Goal: Information Seeking & Learning: Learn about a topic

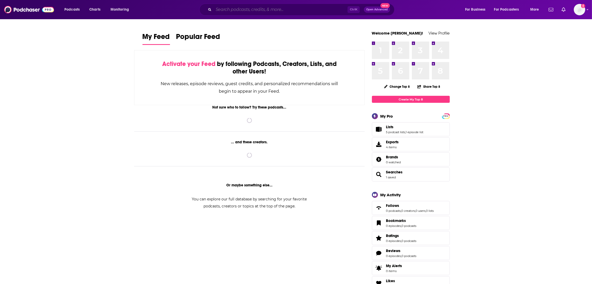
click at [227, 10] on input "Search podcasts, credits, & more..." at bounding box center [280, 9] width 134 height 8
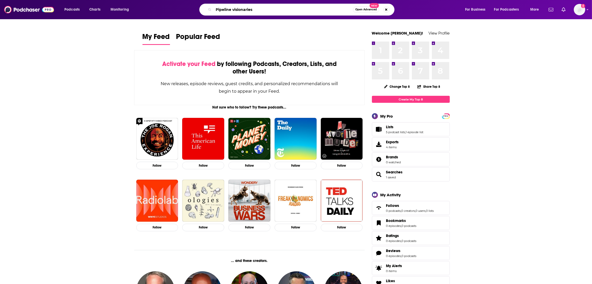
type input "Pipeline visionaries"
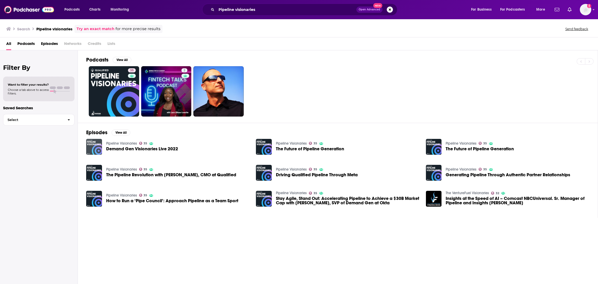
click at [101, 148] on img "Demand Gen Visionaries Live 2022" at bounding box center [94, 147] width 16 height 16
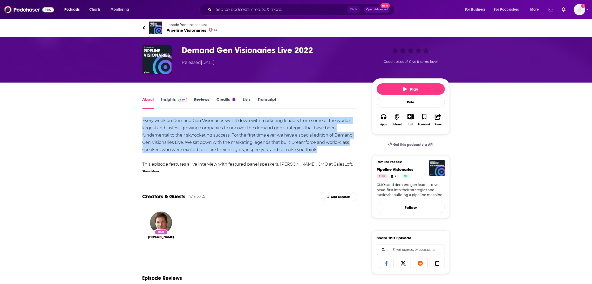
drag, startPoint x: 328, startPoint y: 151, endPoint x: 138, endPoint y: 120, distance: 192.8
copy div "Every week on Demand Gen Visionaries we sit down with marketing leaders from so…"
click at [123, 148] on div "About Insights Reviews Credits 1 Lists Transcript Every week on Demand Gen Visi…" at bounding box center [296, 289] width 592 height 414
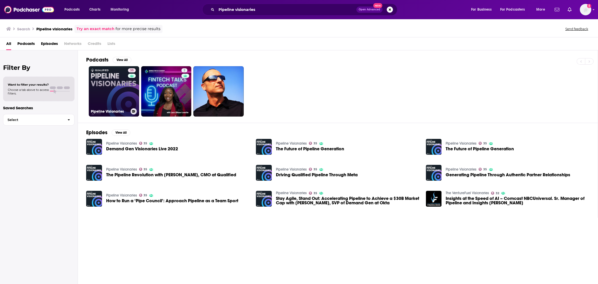
click at [108, 89] on link "35 Pipeline Visionaries" at bounding box center [114, 91] width 50 height 50
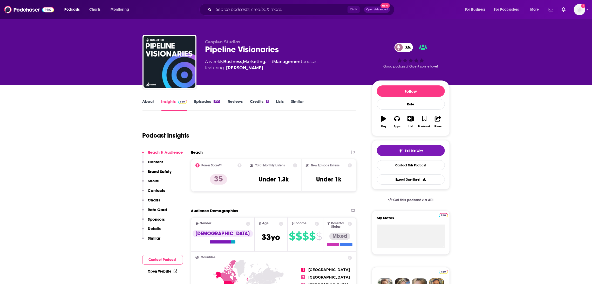
click at [150, 102] on link "About" at bounding box center [148, 105] width 12 height 12
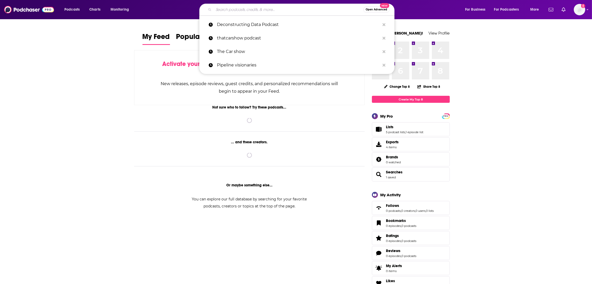
click at [215, 13] on input "Search podcasts, credits, & more..." at bounding box center [288, 9] width 150 height 8
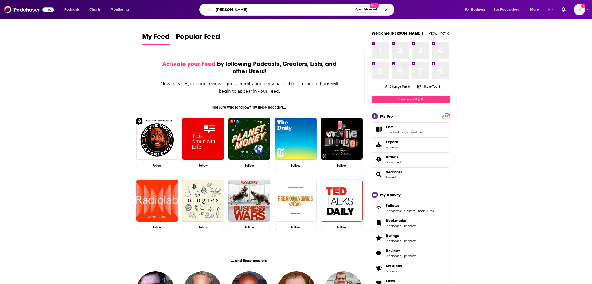
type input "Kara swisher"
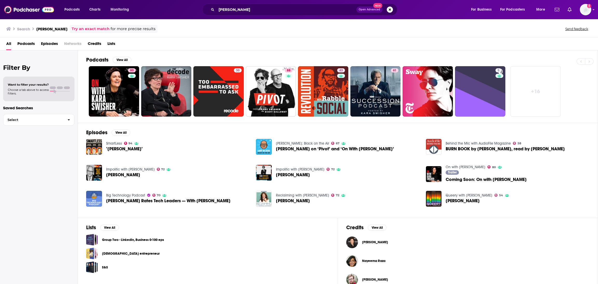
click at [266, 151] on img "Kara Swisher on ‘Pivot’ and ‘On With Kara Swisher’" at bounding box center [264, 147] width 16 height 16
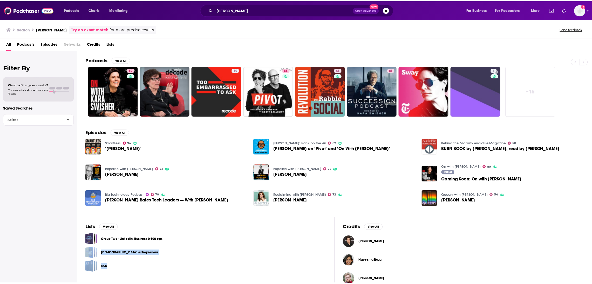
scroll to position [9, 0]
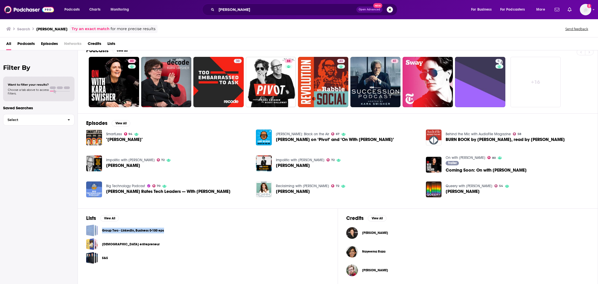
drag, startPoint x: 302, startPoint y: 234, endPoint x: 298, endPoint y: 209, distance: 25.5
click at [298, 209] on div "Lists View All Group Two - LinkedIn, Business 0-100 eps Black entrepreneur S&S" at bounding box center [208, 246] width 260 height 77
click at [243, 259] on div "S&S" at bounding box center [207, 258] width 243 height 12
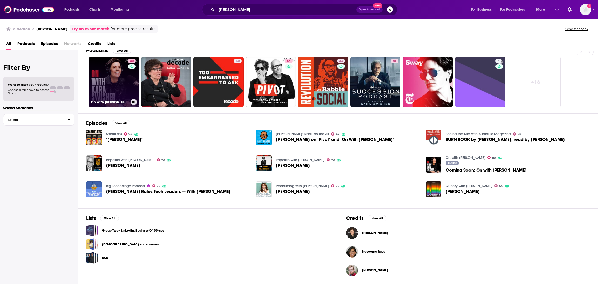
click at [114, 68] on link "80 On with Kara Swisher" at bounding box center [114, 82] width 50 height 50
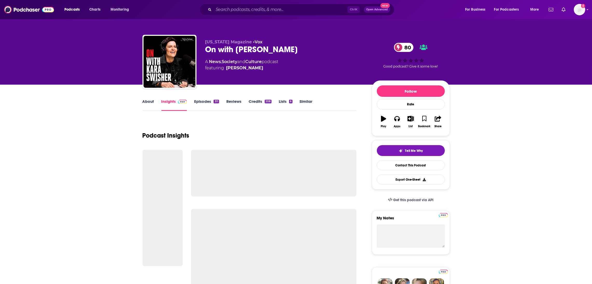
click at [148, 103] on link "About" at bounding box center [148, 105] width 12 height 12
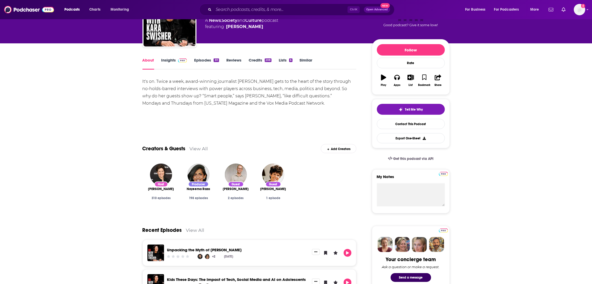
scroll to position [43, 0]
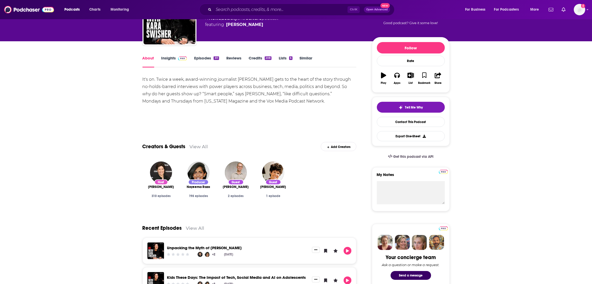
click at [197, 58] on link "Episodes 311" at bounding box center [206, 62] width 25 height 12
